Goal: Information Seeking & Learning: Compare options

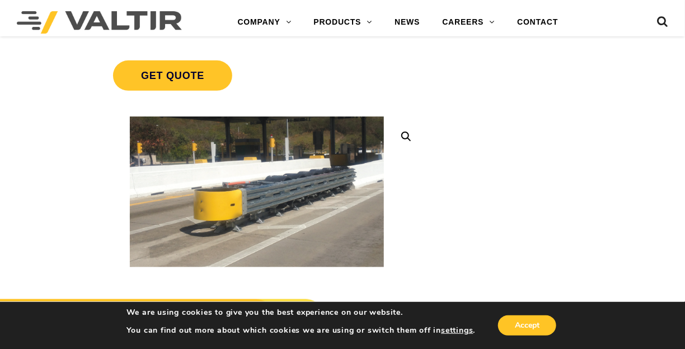
scroll to position [189, 0]
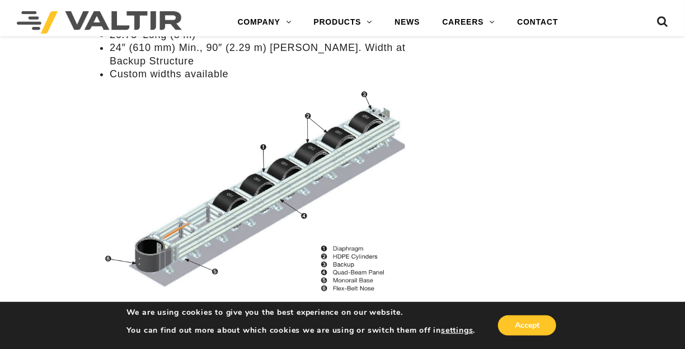
scroll to position [1216, 0]
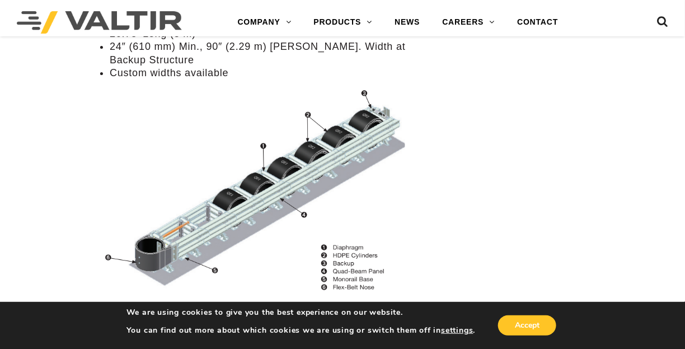
click at [255, 167] on img at bounding box center [256, 194] width 339 height 219
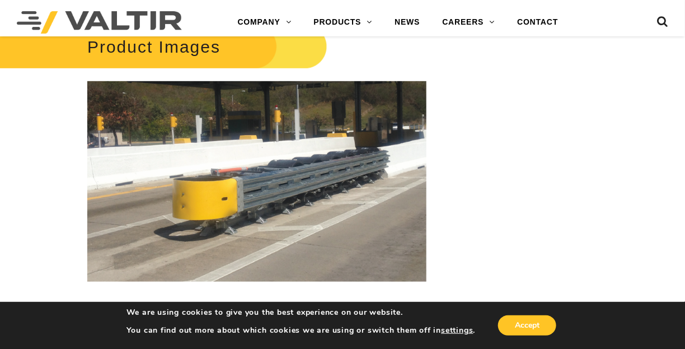
scroll to position [1522, 0]
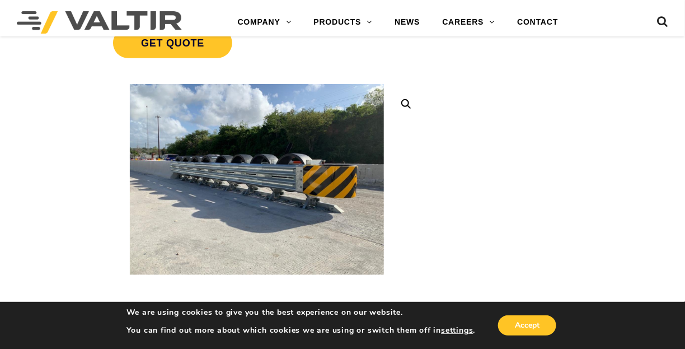
scroll to position [228, 0]
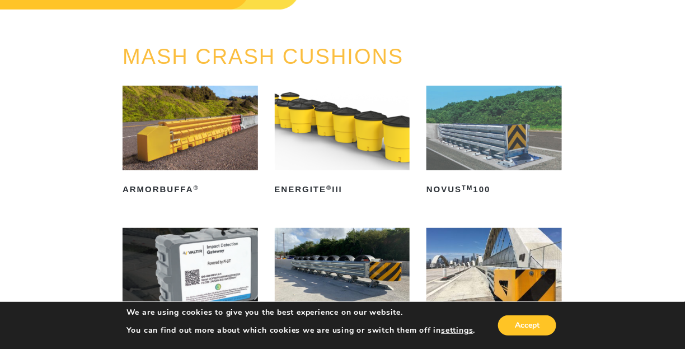
scroll to position [98, 0]
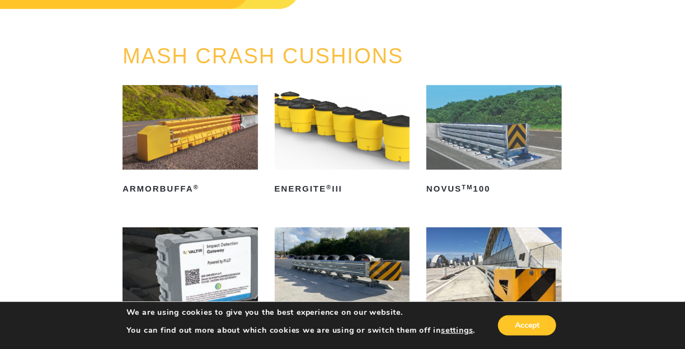
click at [234, 119] on img at bounding box center [190, 127] width 135 height 84
click at [307, 129] on img at bounding box center [342, 127] width 135 height 84
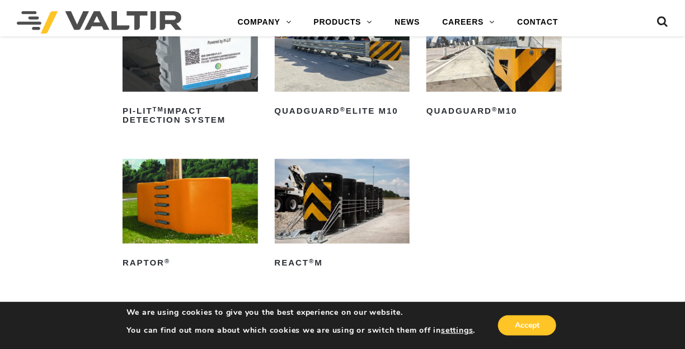
scroll to position [317, 0]
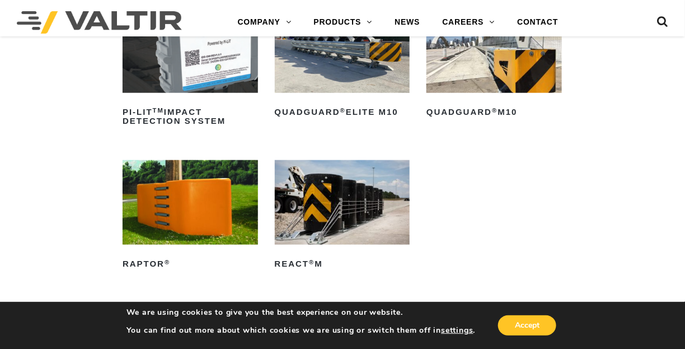
click at [330, 186] on img at bounding box center [342, 202] width 135 height 84
click at [209, 223] on img at bounding box center [190, 202] width 135 height 84
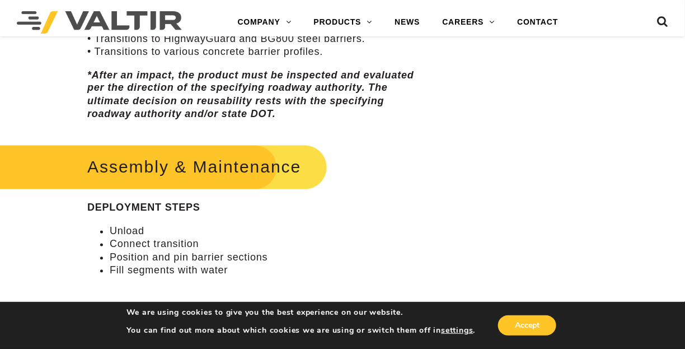
scroll to position [586, 0]
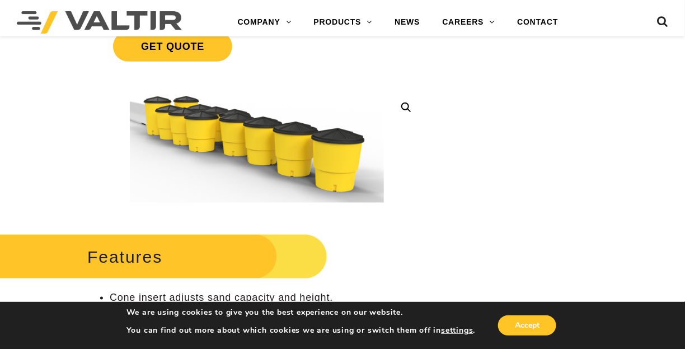
scroll to position [223, 0]
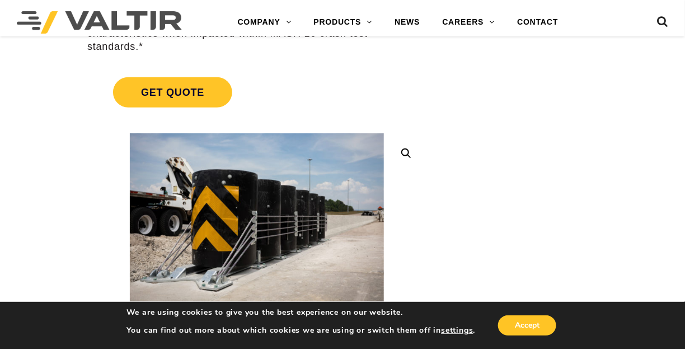
scroll to position [212, 0]
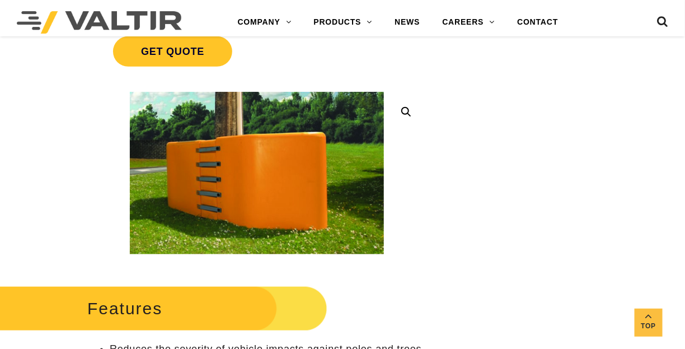
scroll to position [210, 0]
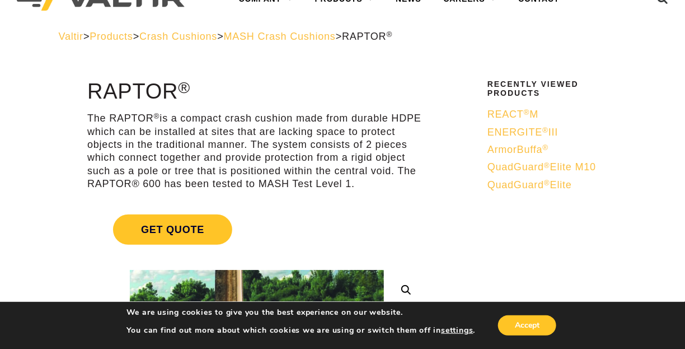
scroll to position [39, 0]
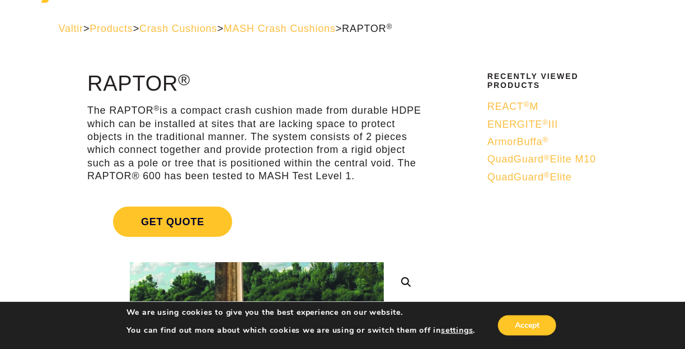
drag, startPoint x: 403, startPoint y: 176, endPoint x: 73, endPoint y: 88, distance: 341.8
copy div "RAPTOR ® The RAPTOR ® is a compact crash cushion made from durable HDPE which c…"
click at [279, 28] on span "MASH Crash Cushions" at bounding box center [280, 28] width 112 height 11
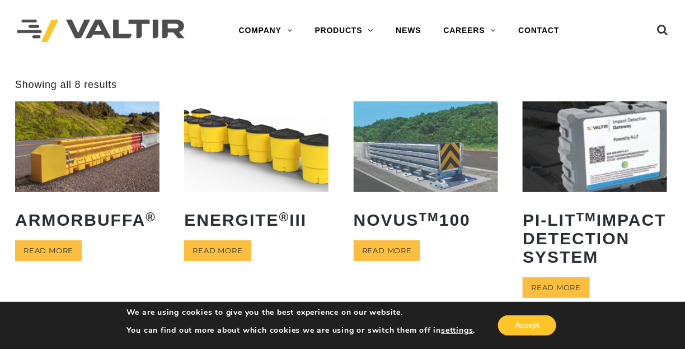
click at [413, 163] on img at bounding box center [426, 146] width 144 height 90
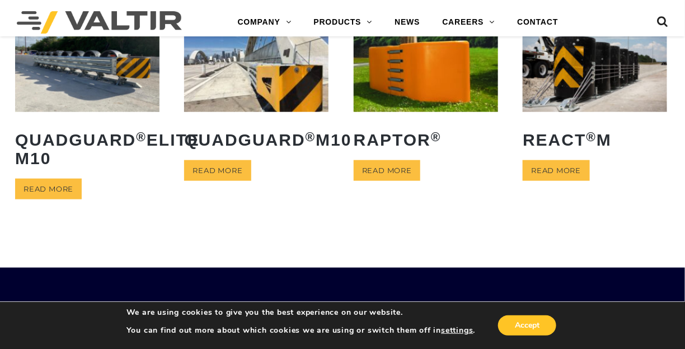
scroll to position [306, 0]
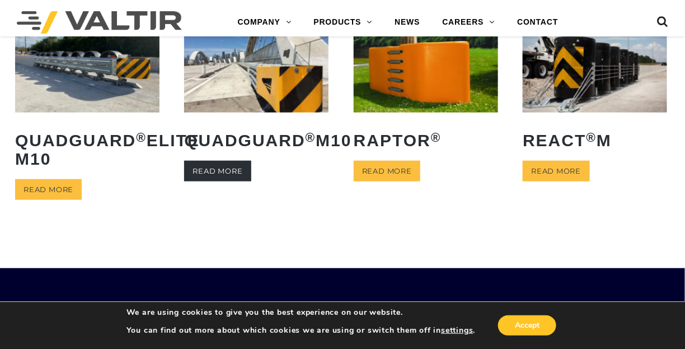
click at [233, 181] on link "Read more" at bounding box center [217, 171] width 67 height 21
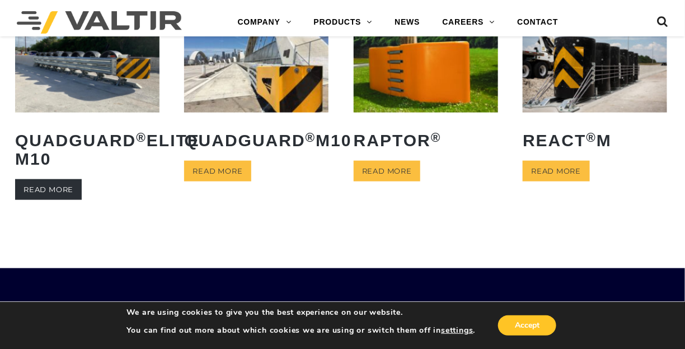
click at [69, 200] on link "Read more" at bounding box center [48, 189] width 67 height 21
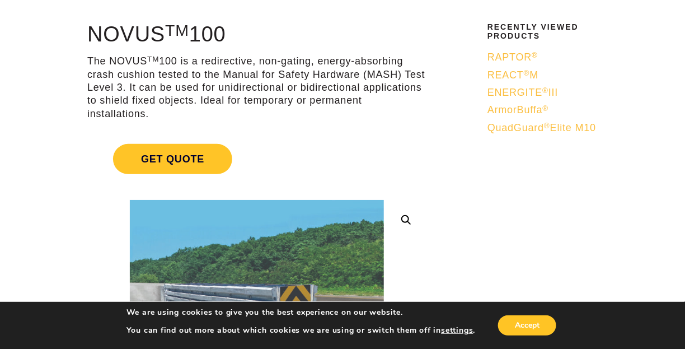
scroll to position [87, 0]
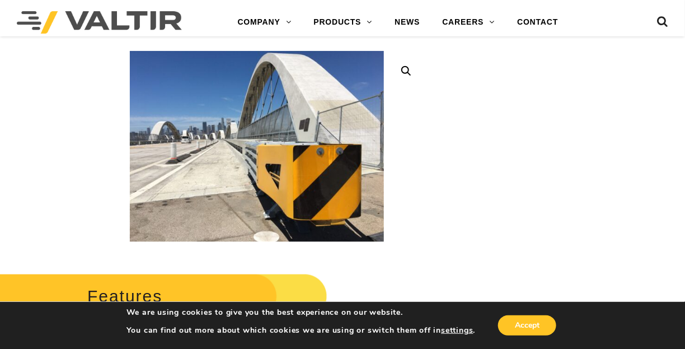
scroll to position [278, 0]
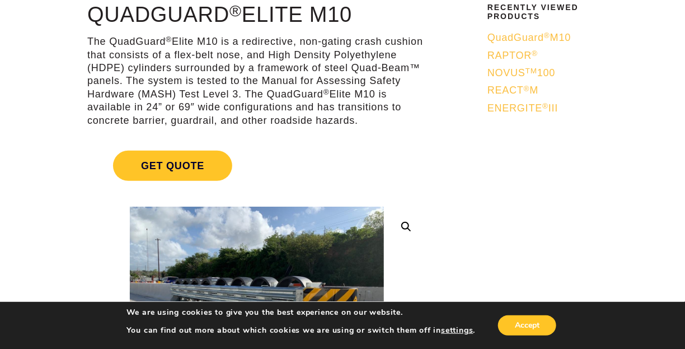
scroll to position [107, 0]
drag, startPoint x: 366, startPoint y: 123, endPoint x: 82, endPoint y: 41, distance: 296.4
copy p "The QuadGuard ® Elite M10 is a redirective, non-gating crash cushion that consi…"
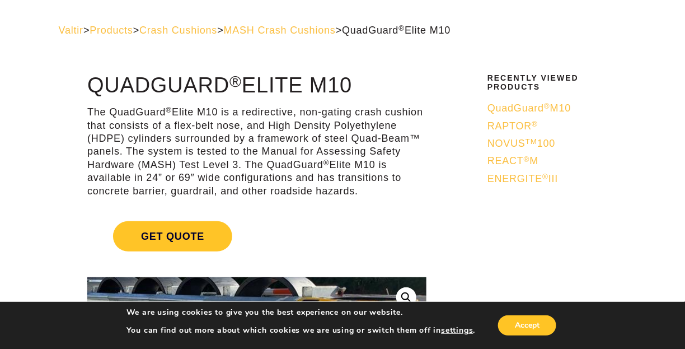
scroll to position [0, 0]
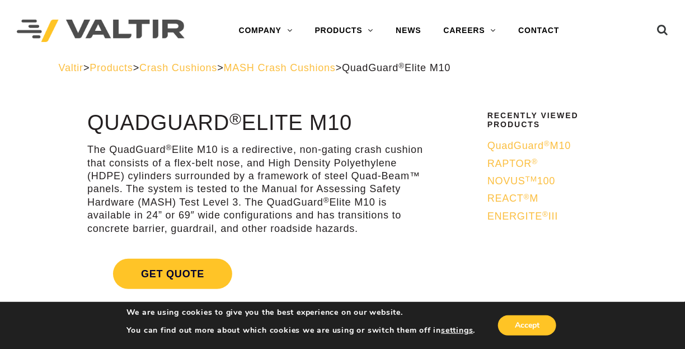
click at [552, 147] on span "QuadGuard ® M10" at bounding box center [528, 145] width 83 height 11
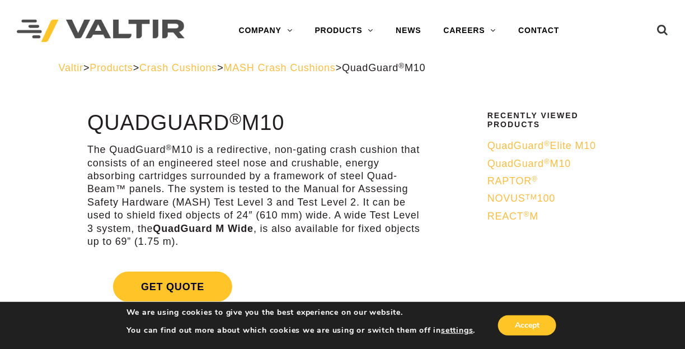
click at [507, 194] on span "NOVUS TM 100" at bounding box center [521, 197] width 68 height 11
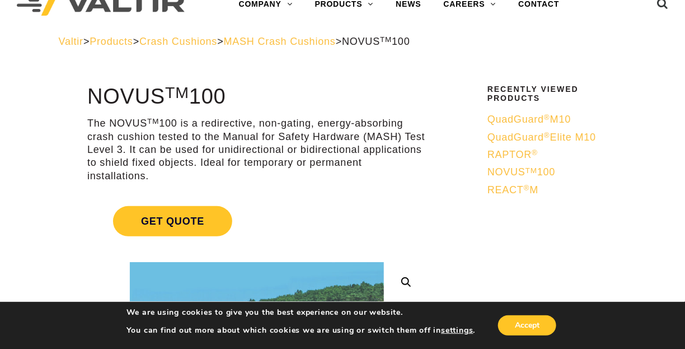
scroll to position [24, 0]
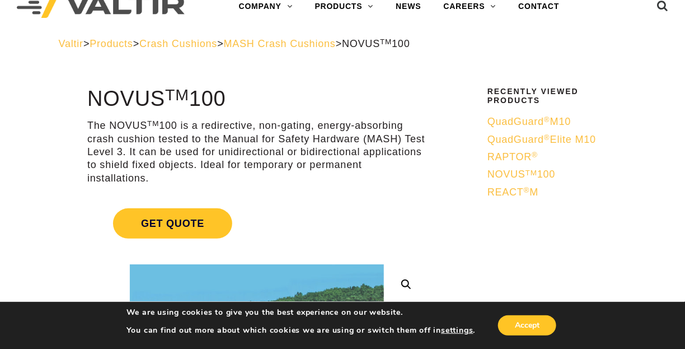
click at [279, 153] on p "The NOVUS TM 100 is a redirective, non-gating, energy-absorbing crash cushion t…" at bounding box center [256, 151] width 339 height 65
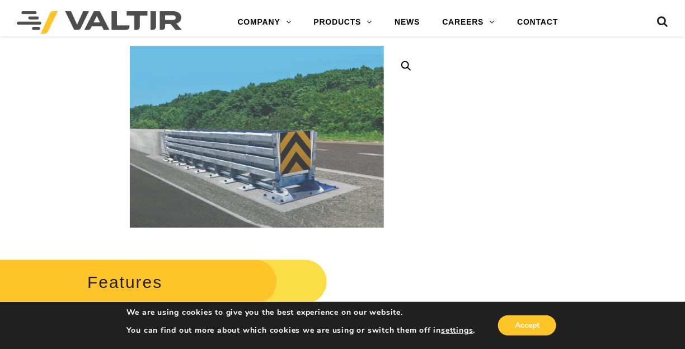
scroll to position [256, 0]
